Goal: Entertainment & Leisure: Consume media (video, audio)

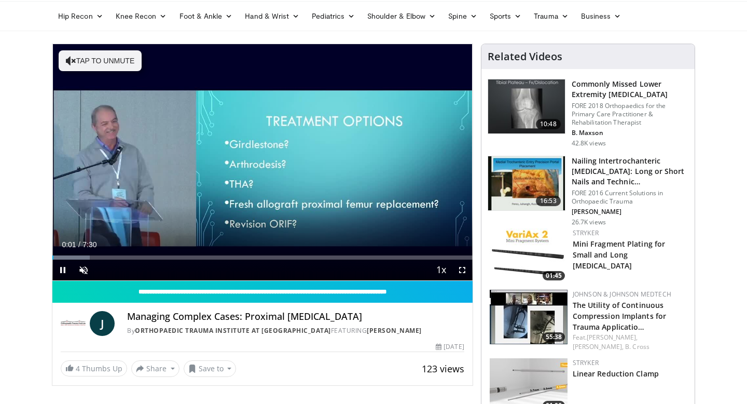
scroll to position [38, 0]
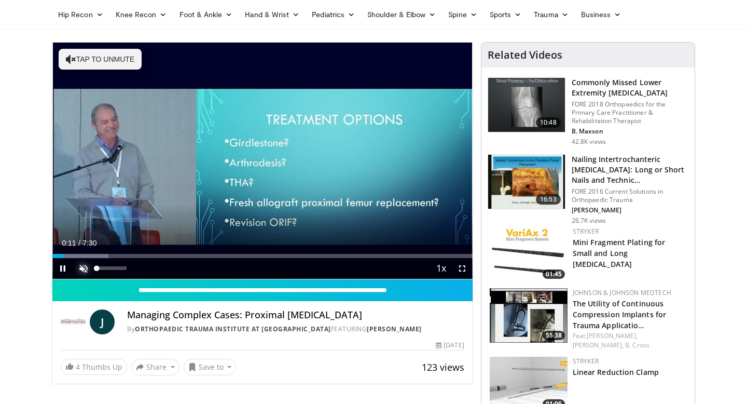
click at [87, 268] on span "Video Player" at bounding box center [83, 268] width 21 height 21
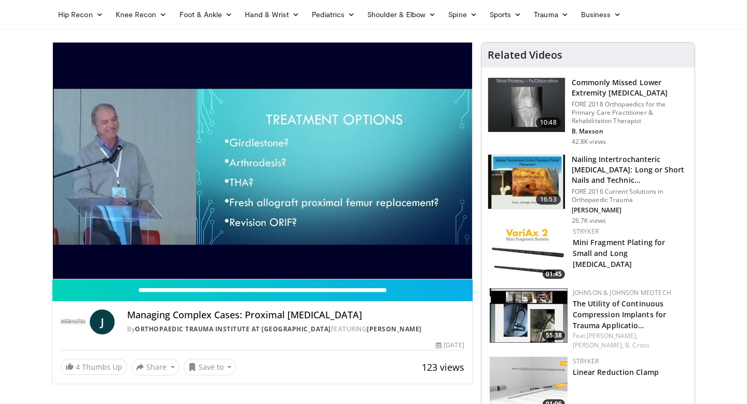
click at [87, 268] on div "10 seconds Tap to unmute" at bounding box center [262, 161] width 420 height 236
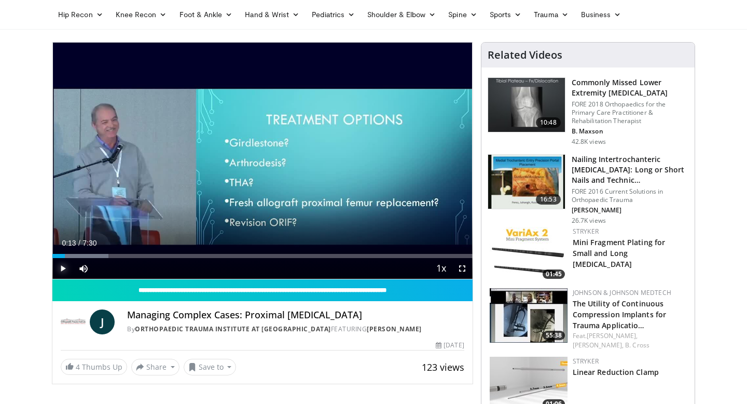
click at [61, 265] on span "Video Player" at bounding box center [62, 268] width 21 height 21
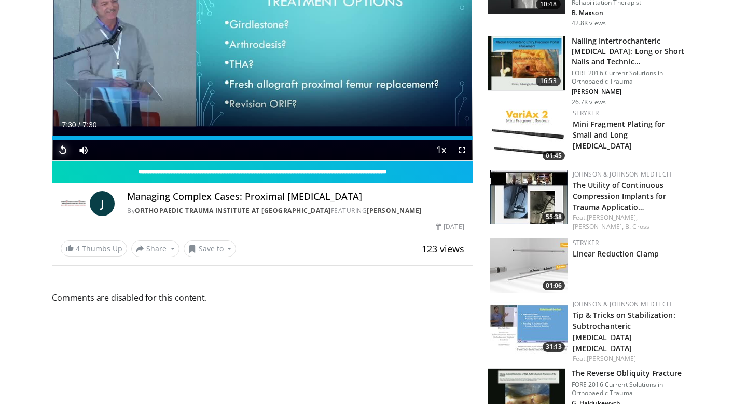
scroll to position [121, 0]
